Goal: Transaction & Acquisition: Obtain resource

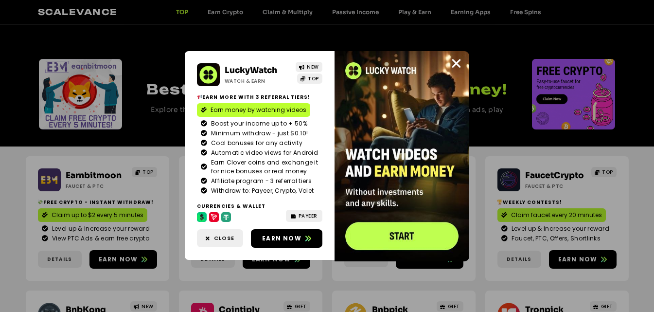
click at [342, 40] on div "LuckyWatch Watch & Earn NEW TOP Earn more with 3 referral Tiers! Earn money by …" at bounding box center [327, 156] width 654 height 312
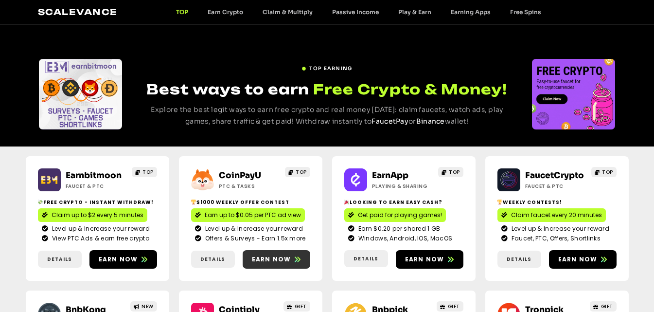
click at [274, 259] on span "Earn now" at bounding box center [271, 259] width 39 height 9
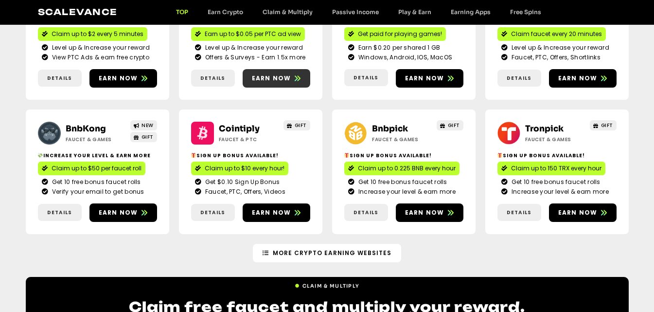
scroll to position [195, 0]
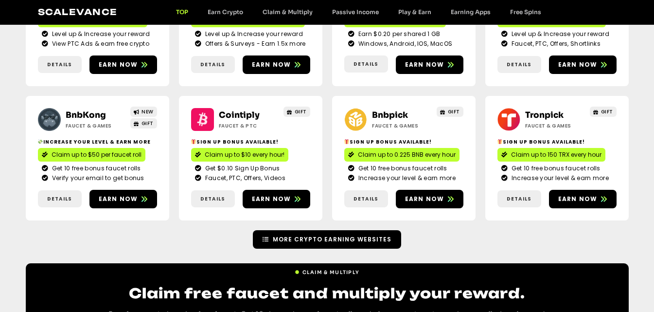
click at [348, 234] on link "More Crypto Earning Websites" at bounding box center [327, 239] width 148 height 18
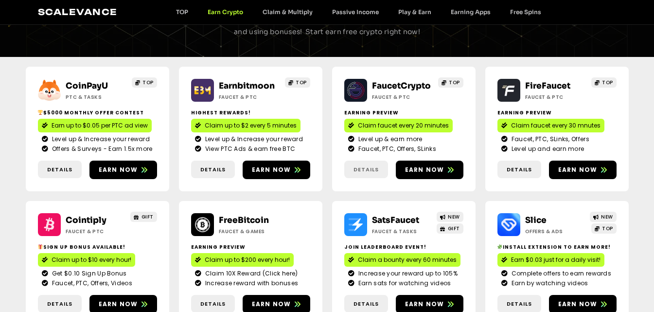
scroll to position [97, 0]
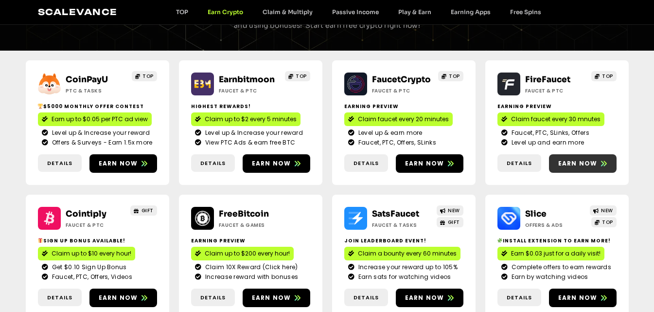
click at [576, 164] on span "Earn now" at bounding box center [578, 163] width 39 height 9
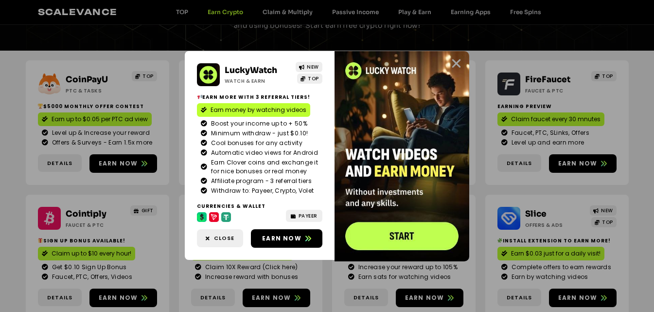
click at [454, 58] on icon "Close" at bounding box center [457, 63] width 12 height 12
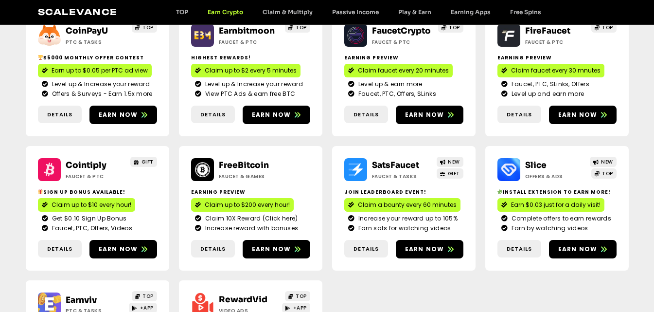
scroll to position [0, 0]
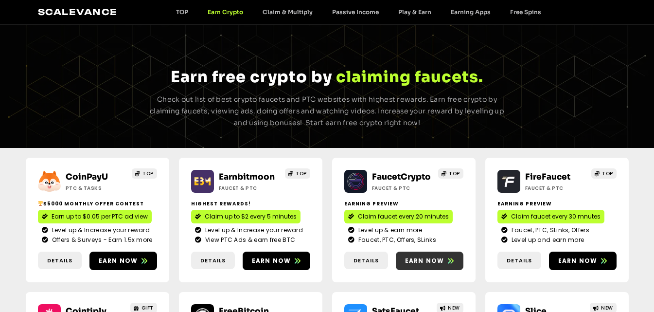
click at [444, 263] on span "Earn now" at bounding box center [430, 260] width 68 height 9
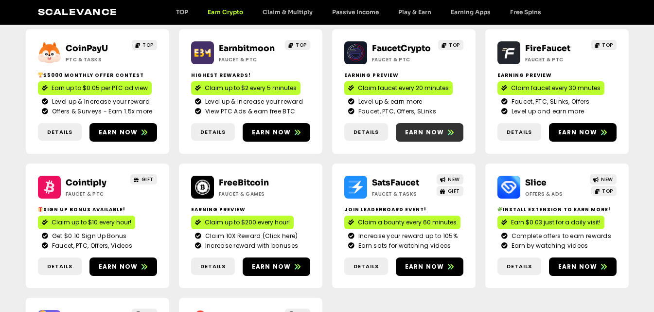
scroll to position [146, 0]
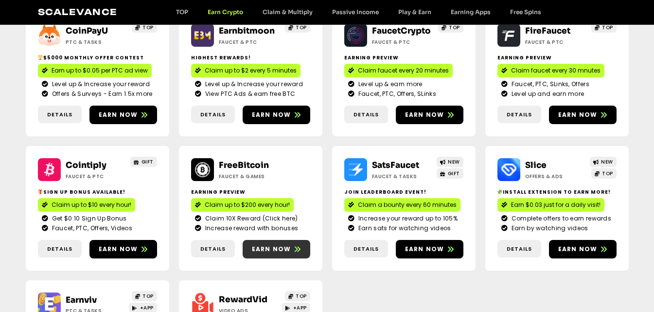
click at [279, 247] on span "Earn now" at bounding box center [271, 249] width 39 height 9
